Goal: Task Accomplishment & Management: Use online tool/utility

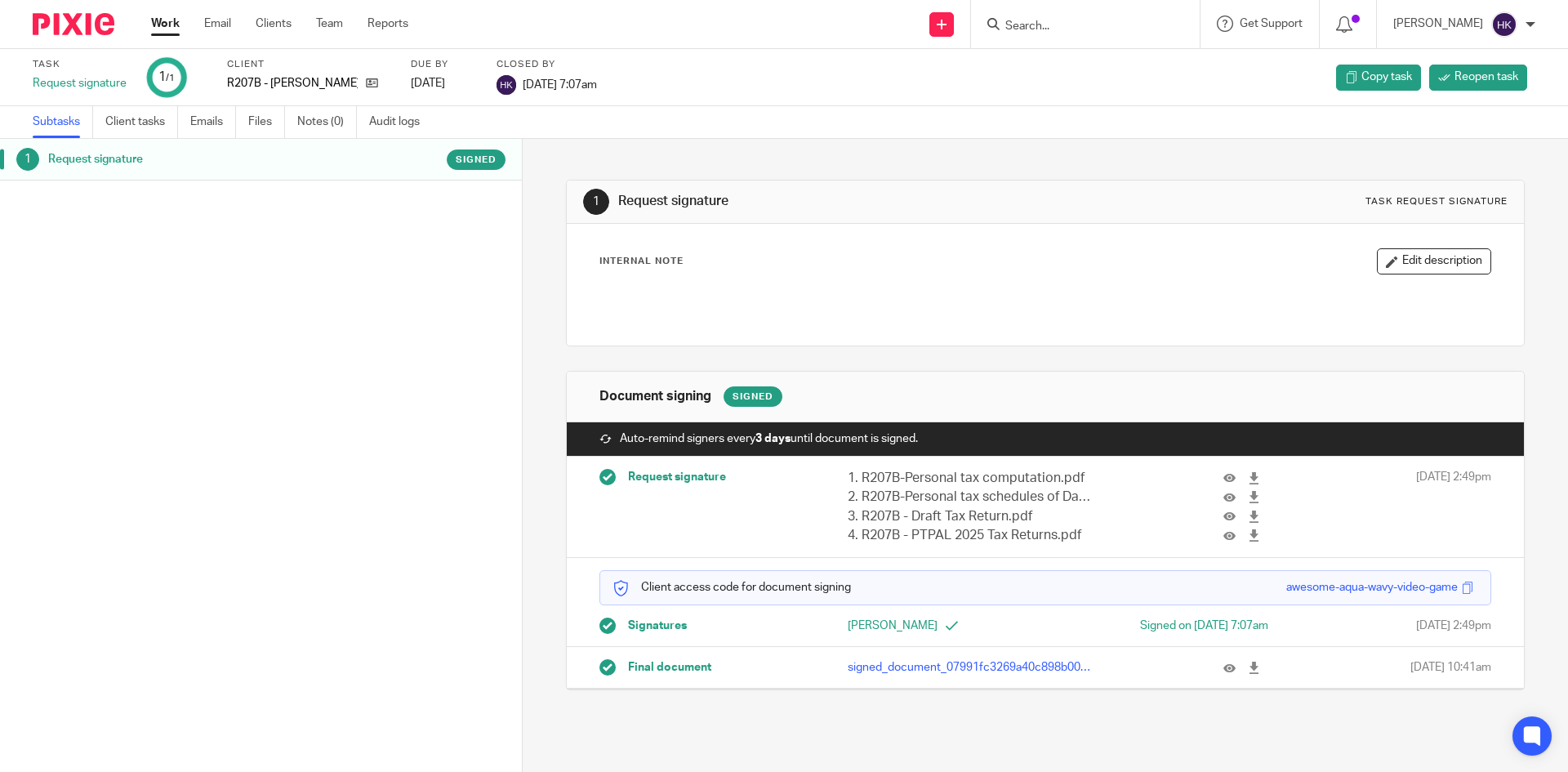
drag, startPoint x: 1236, startPoint y: 666, endPoint x: 1226, endPoint y: 645, distance: 23.3
click at [1248, 666] on icon at bounding box center [1254, 668] width 13 height 13
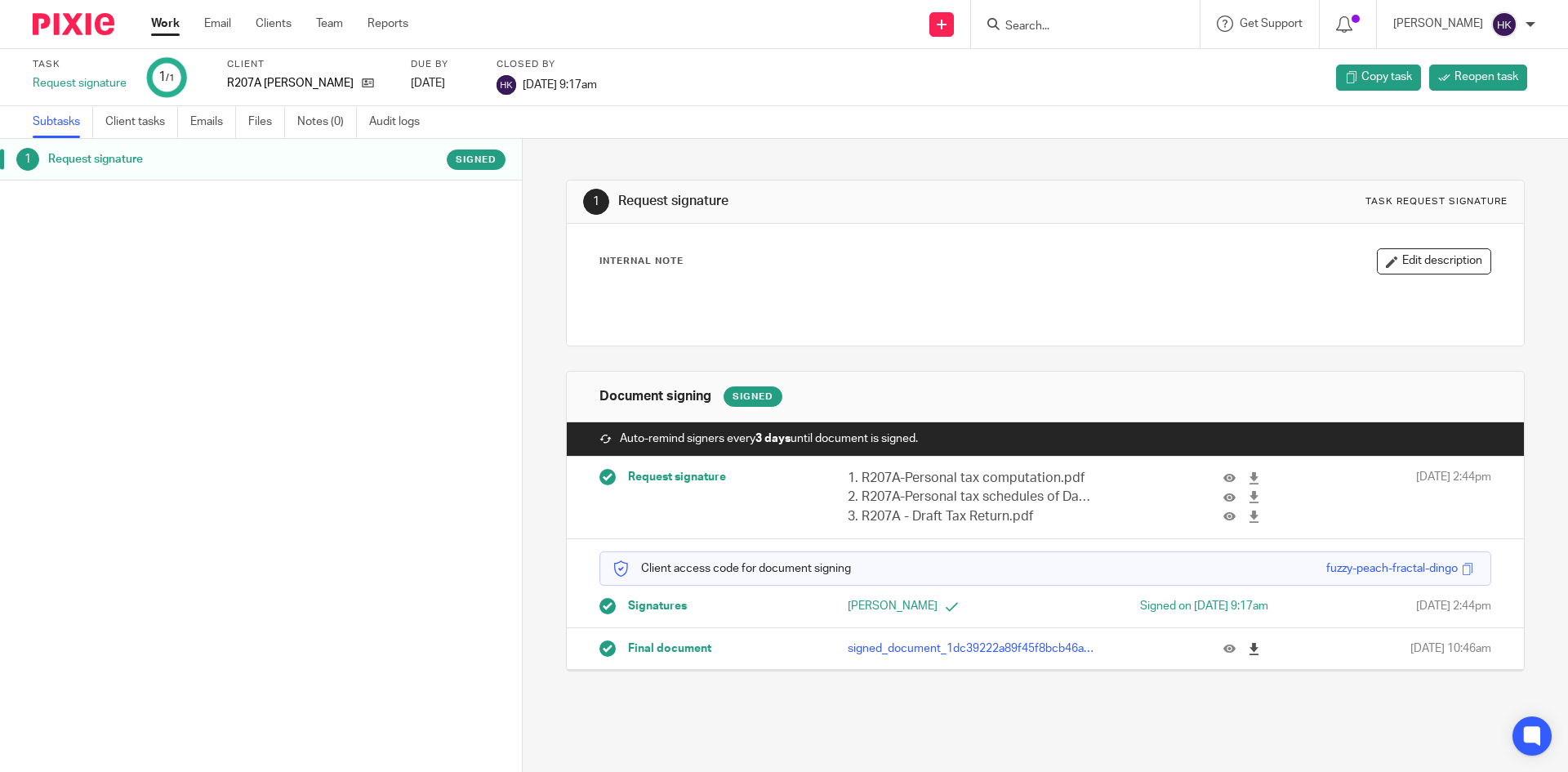
click at [1248, 645] on link at bounding box center [1258, 649] width 21 height 16
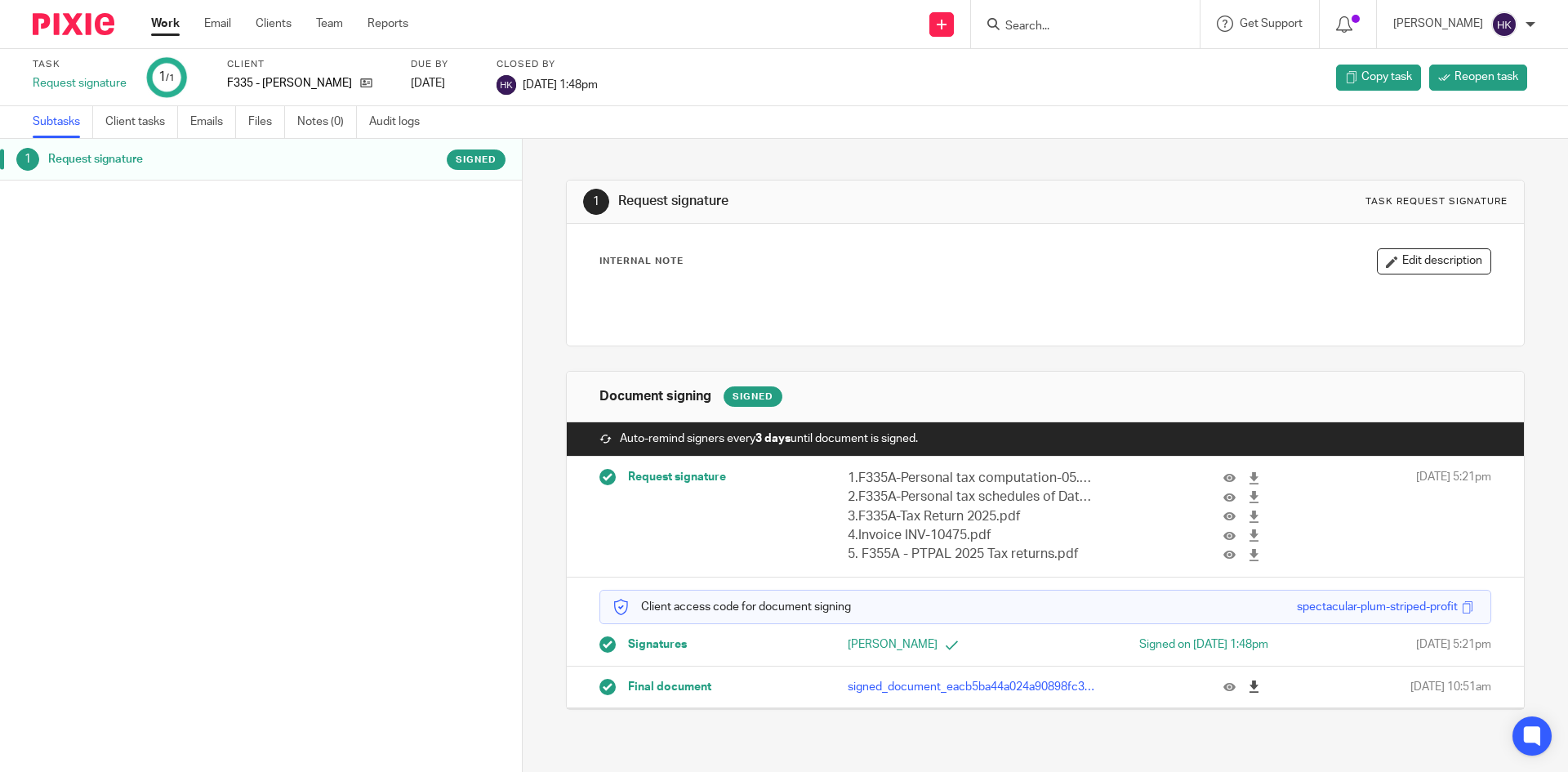
drag, startPoint x: 1225, startPoint y: 689, endPoint x: 1237, endPoint y: 687, distance: 12.2
click at [1225, 689] on button at bounding box center [1235, 687] width 24 height 13
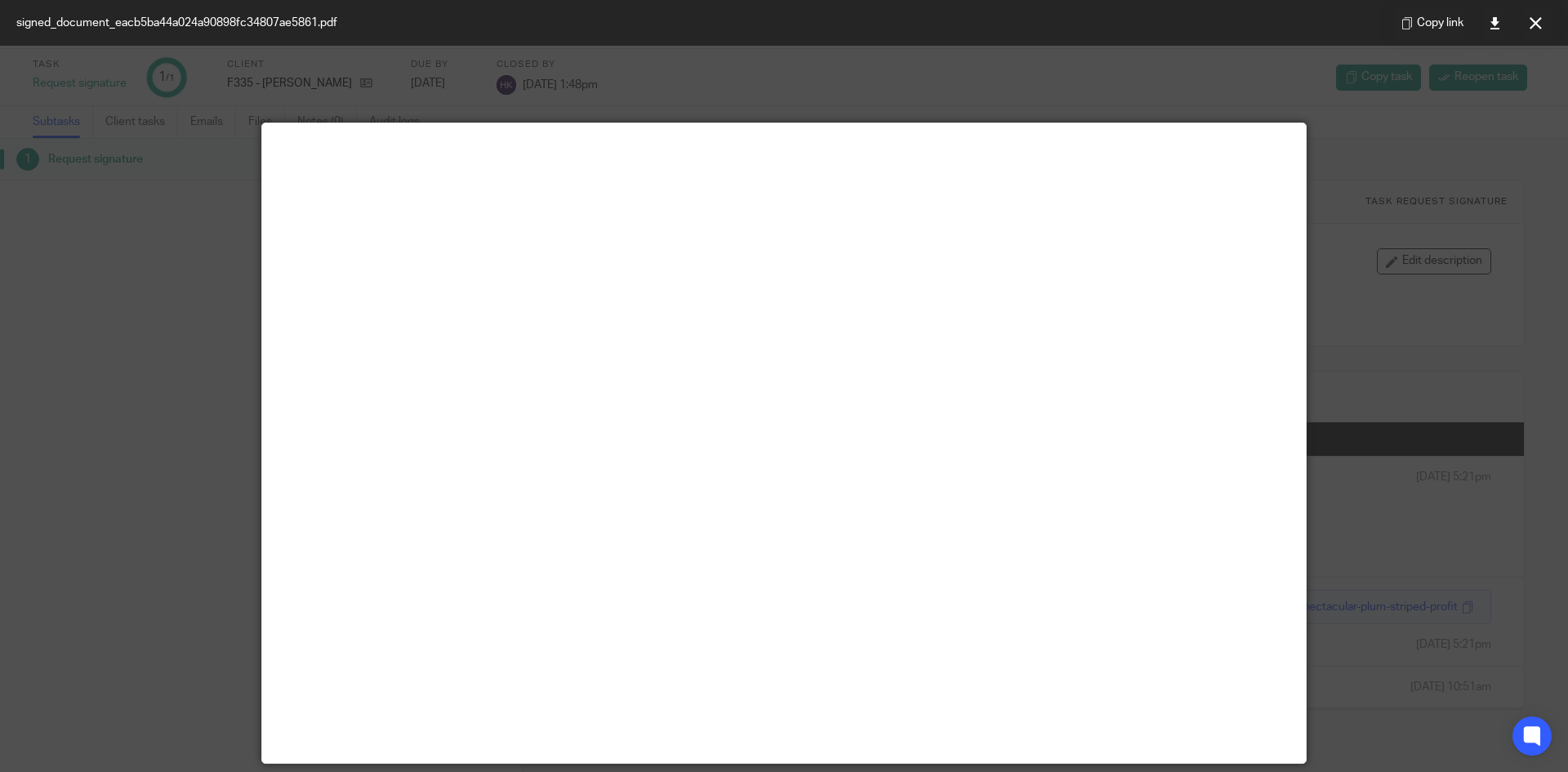
click at [154, 225] on div at bounding box center [784, 386] width 1568 height 772
click at [1534, 22] on icon at bounding box center [1536, 23] width 13 height 13
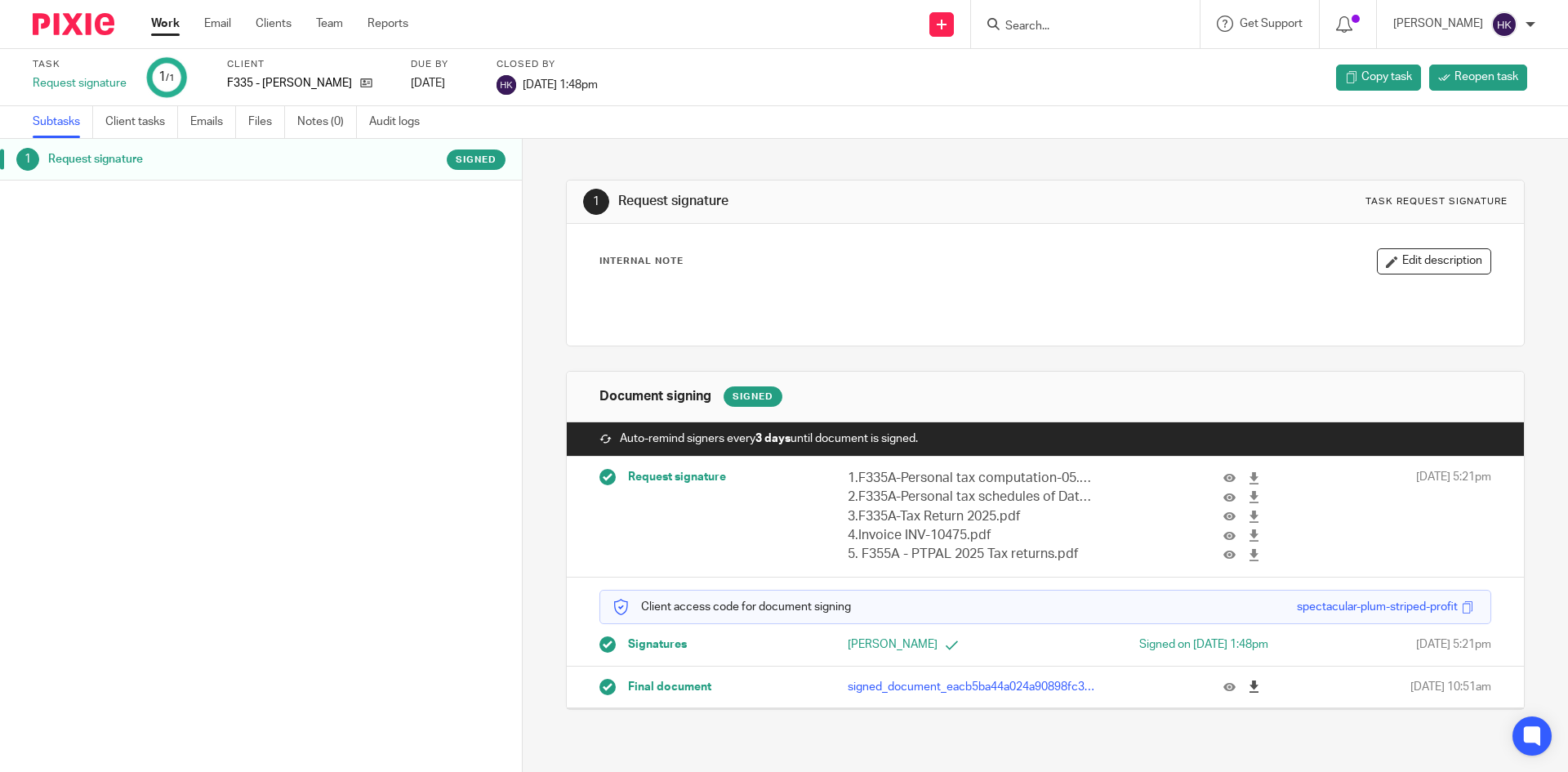
click at [1248, 682] on link at bounding box center [1258, 687] width 21 height 16
